Goal: Information Seeking & Learning: Understand process/instructions

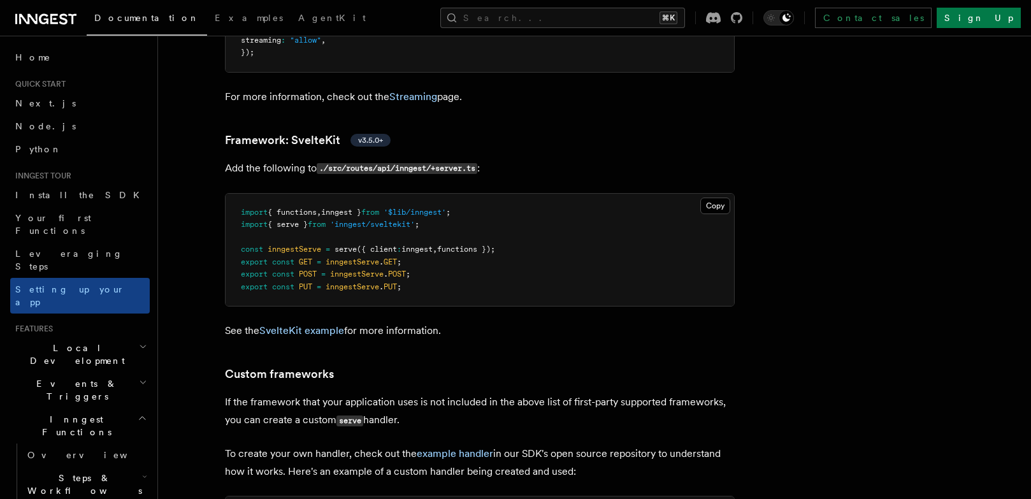
scroll to position [9923, 0]
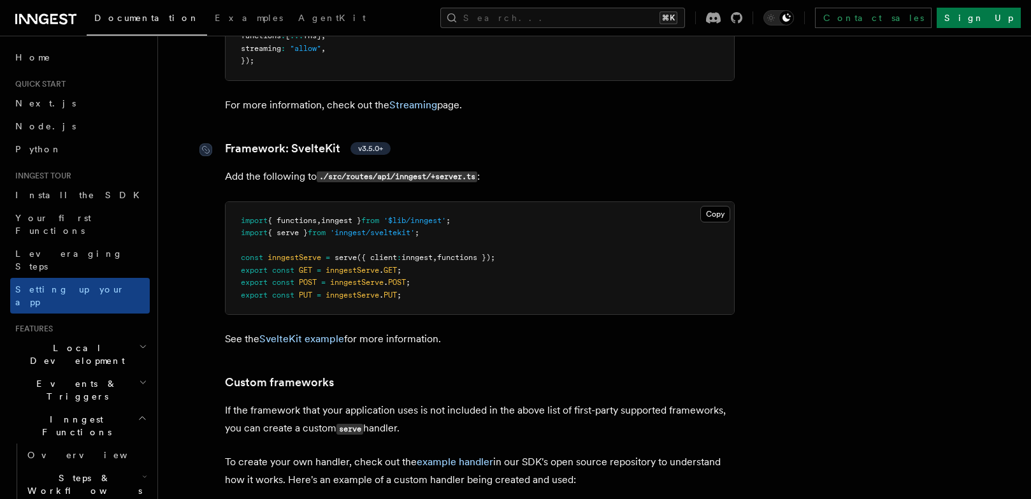
click at [358, 143] on span "v3.5.0+" at bounding box center [370, 148] width 25 height 10
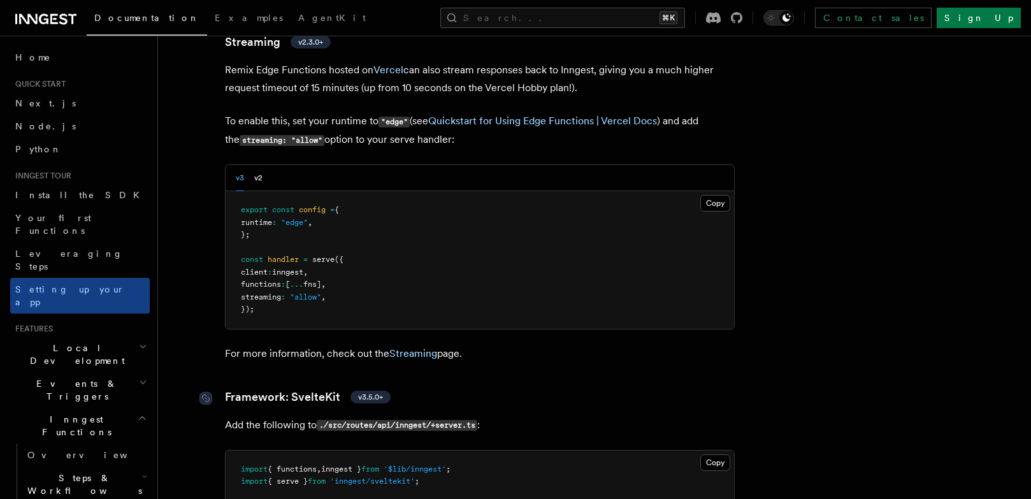
scroll to position [9770, 0]
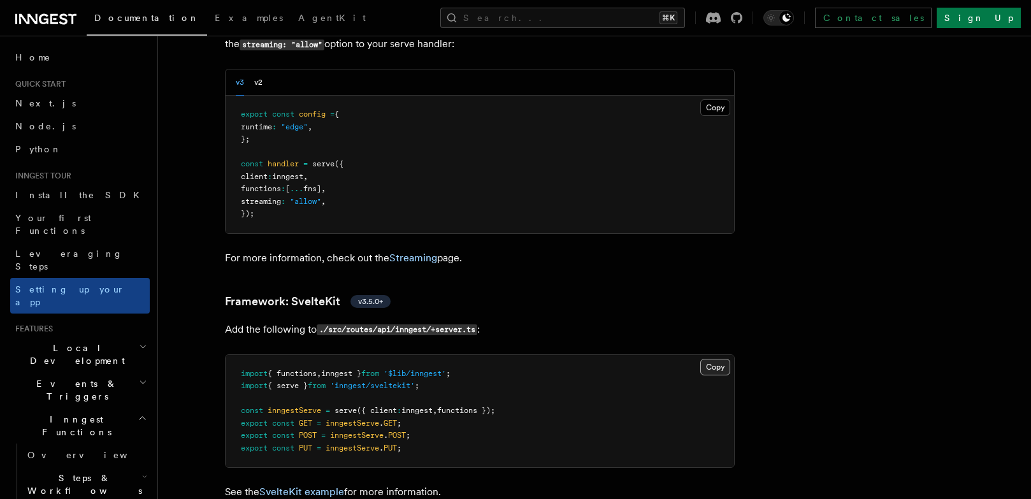
click at [716, 359] on button "Copy Copied" at bounding box center [715, 367] width 30 height 17
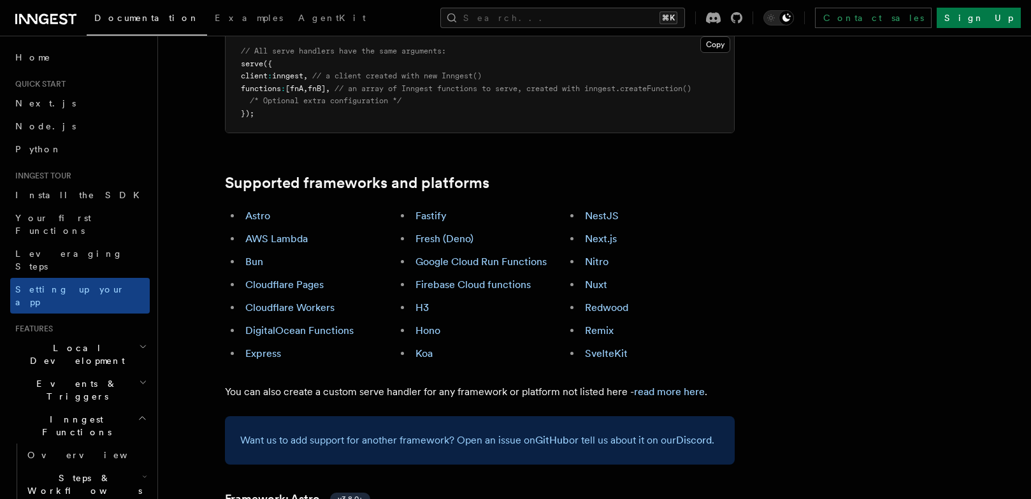
scroll to position [684, 0]
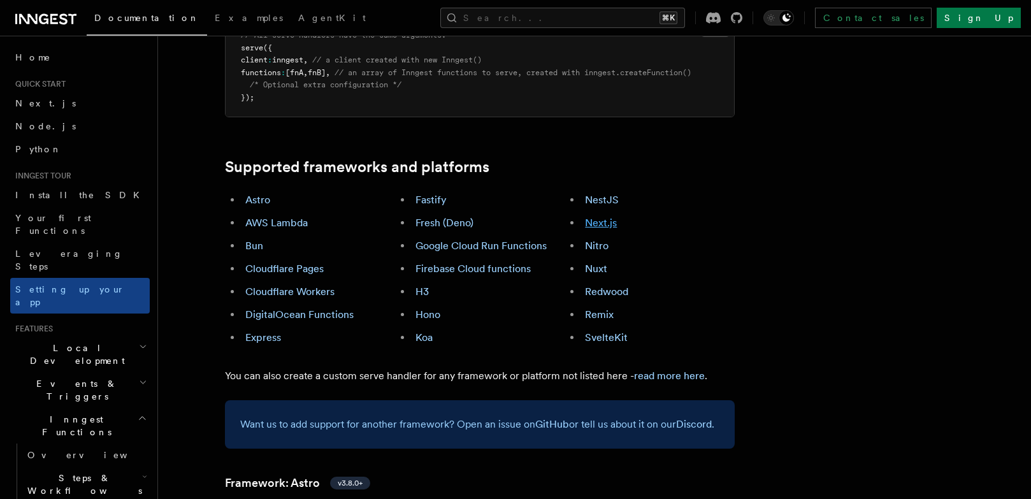
click at [604, 217] on link "Next.js" at bounding box center [601, 223] width 32 height 12
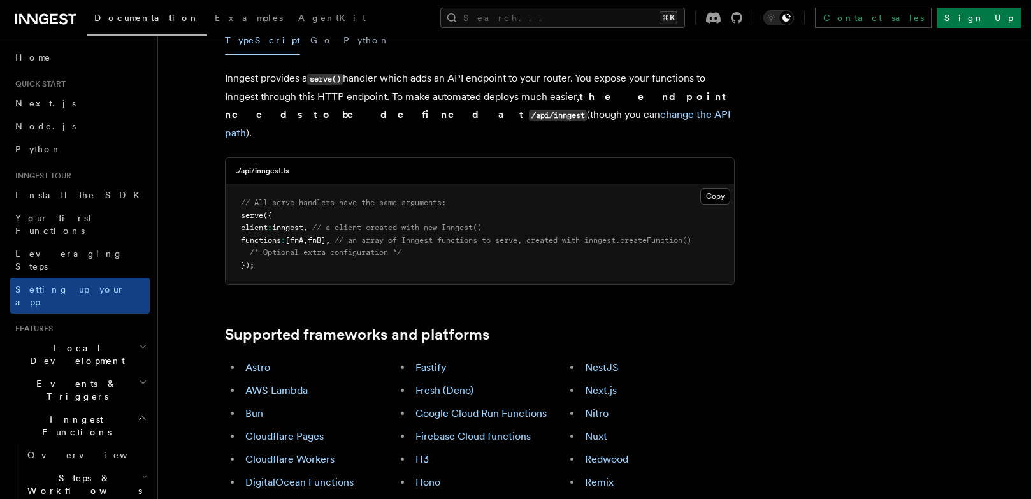
scroll to position [525, 0]
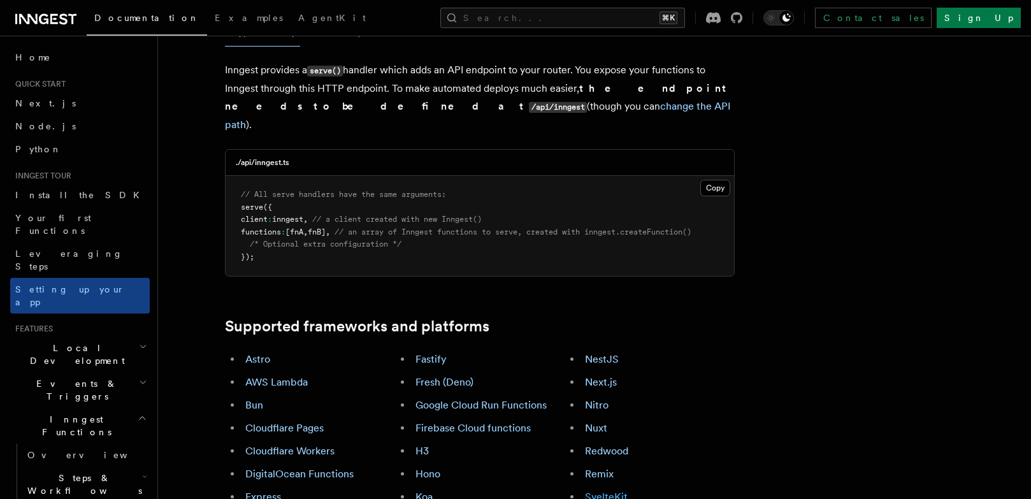
click at [615, 491] on link "SvelteKit" at bounding box center [606, 497] width 43 height 12
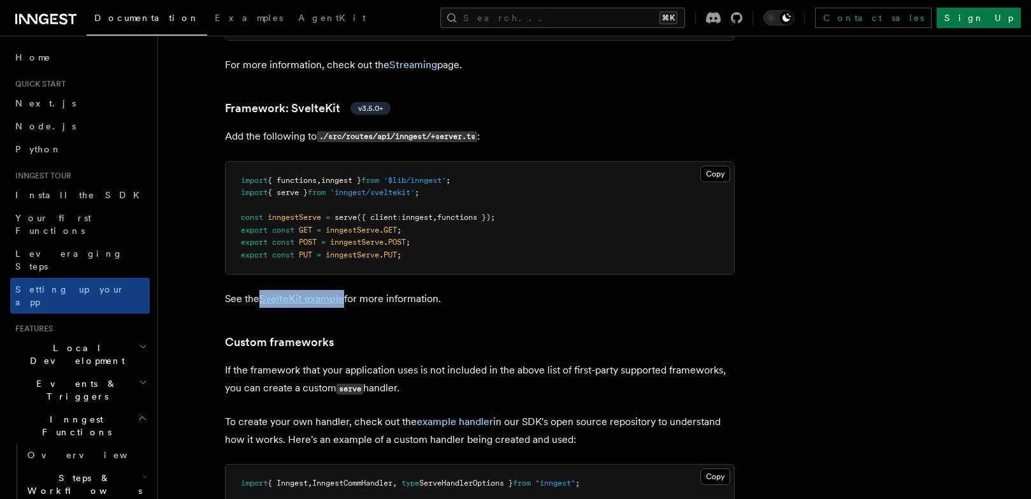
scroll to position [9964, 0]
click at [354, 187] on span "'inngest/sveltekit'" at bounding box center [372, 191] width 85 height 9
click at [436, 161] on pre "import { functions , inngest } from '$lib/inngest' ; import { serve } from 'inn…" at bounding box center [480, 217] width 508 height 113
drag, startPoint x: 426, startPoint y: 157, endPoint x: 349, endPoint y: 159, distance: 76.5
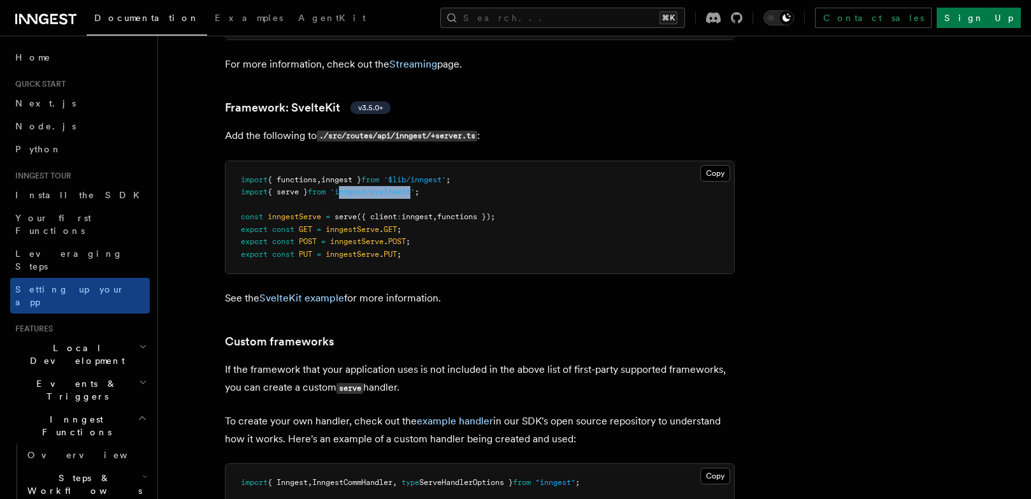
click at [349, 161] on pre "import { functions , inngest } from '$lib/inngest' ; import { serve } from 'inn…" at bounding box center [480, 217] width 508 height 113
copy span "nngest/sveltekit"
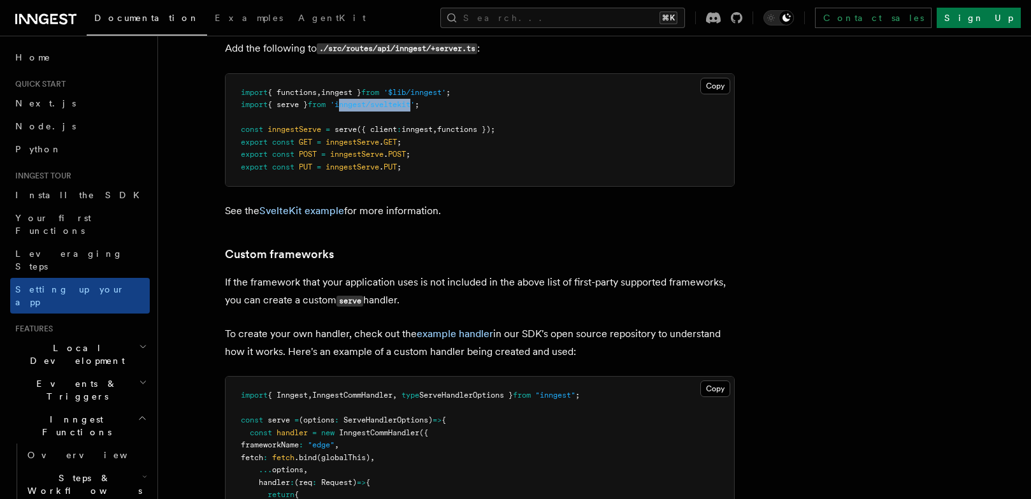
scroll to position [10007, 0]
